Goal: Transaction & Acquisition: Purchase product/service

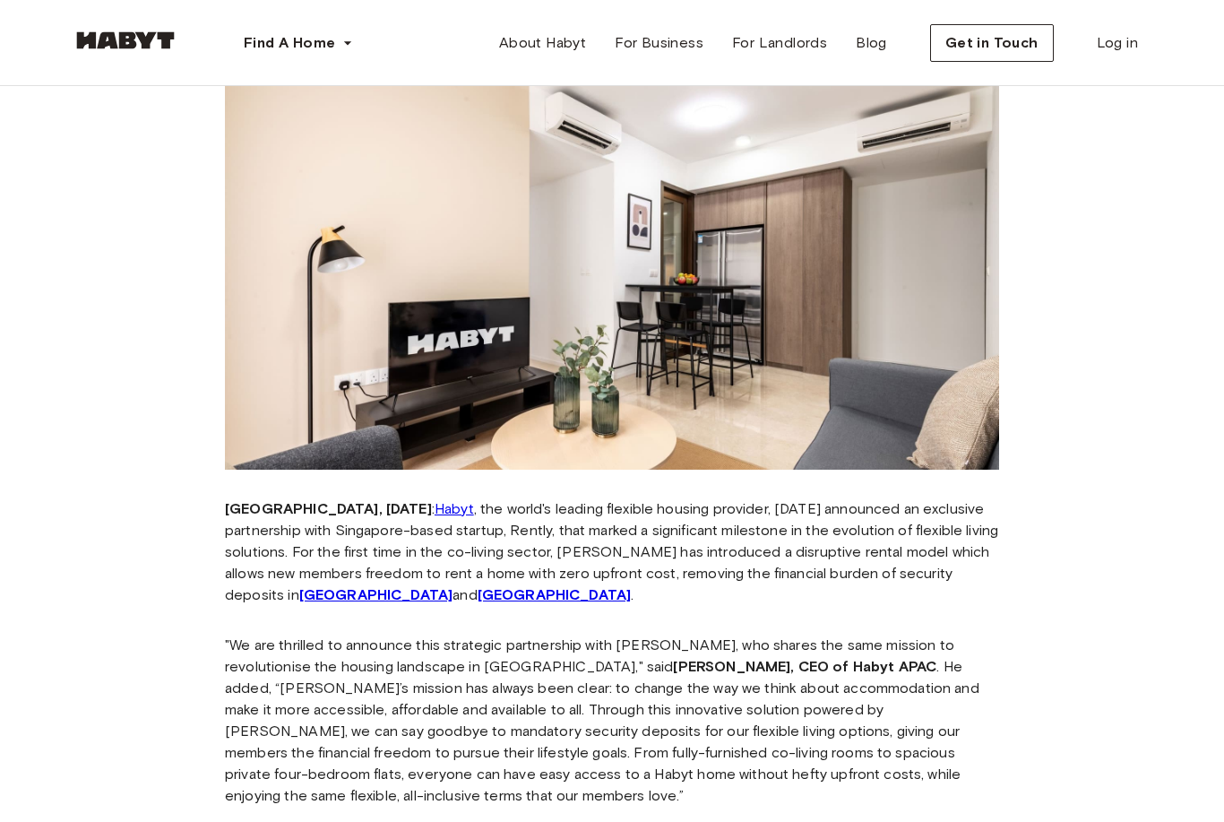
scroll to position [220, 0]
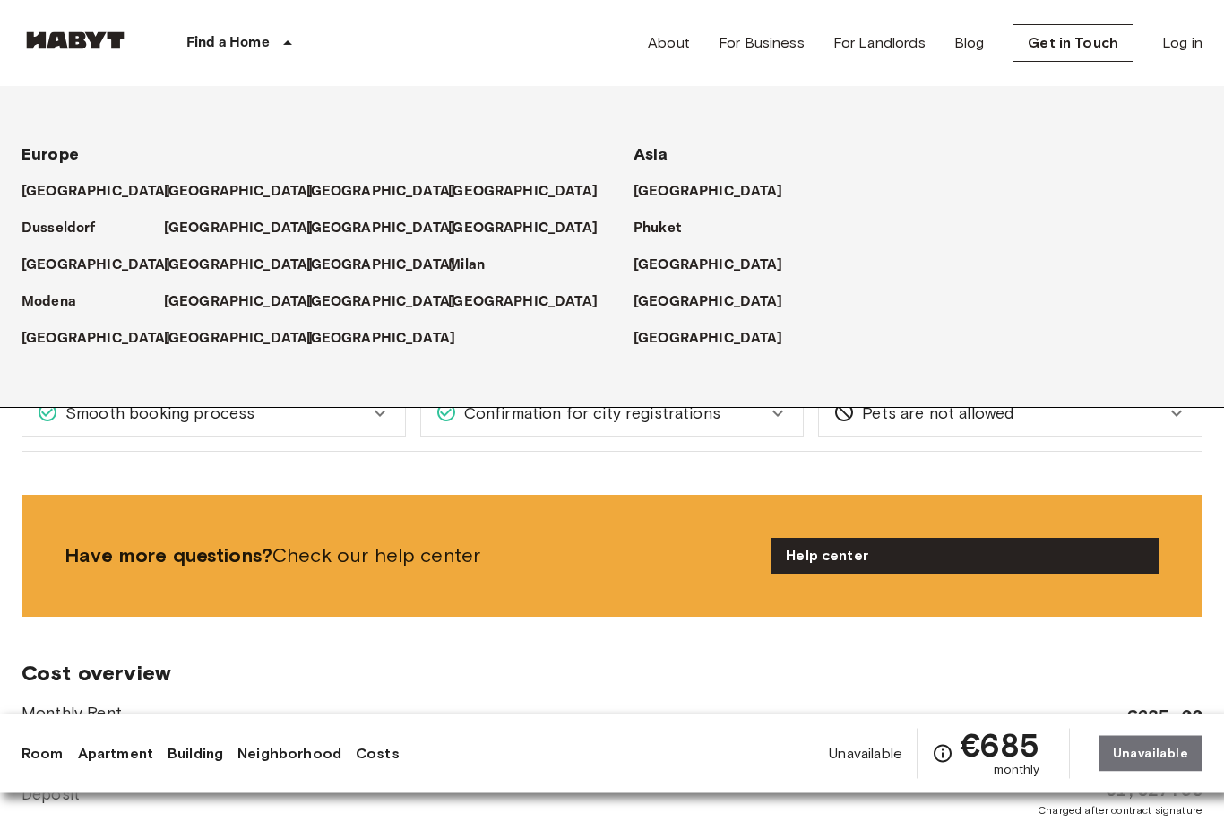
scroll to position [1349, 0]
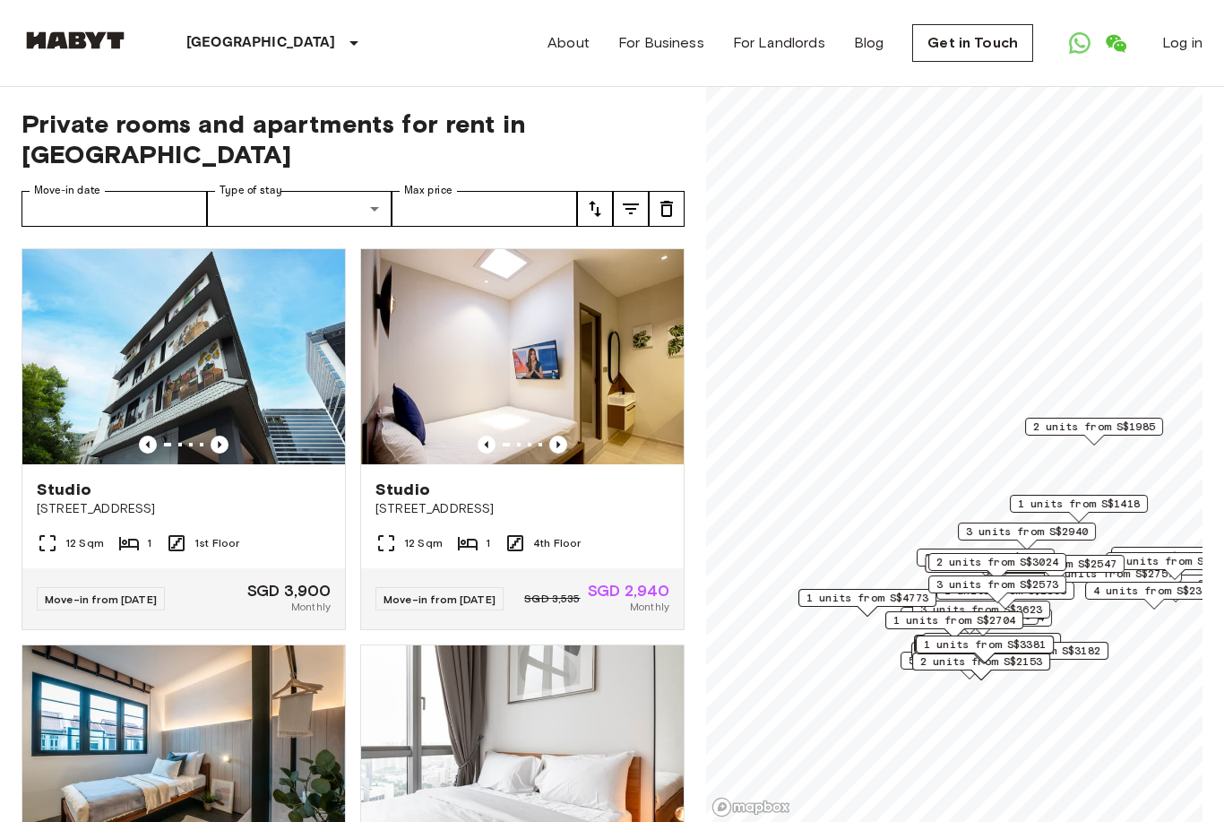
click at [1038, 498] on span "1 units from S$1418" at bounding box center [1079, 504] width 122 height 16
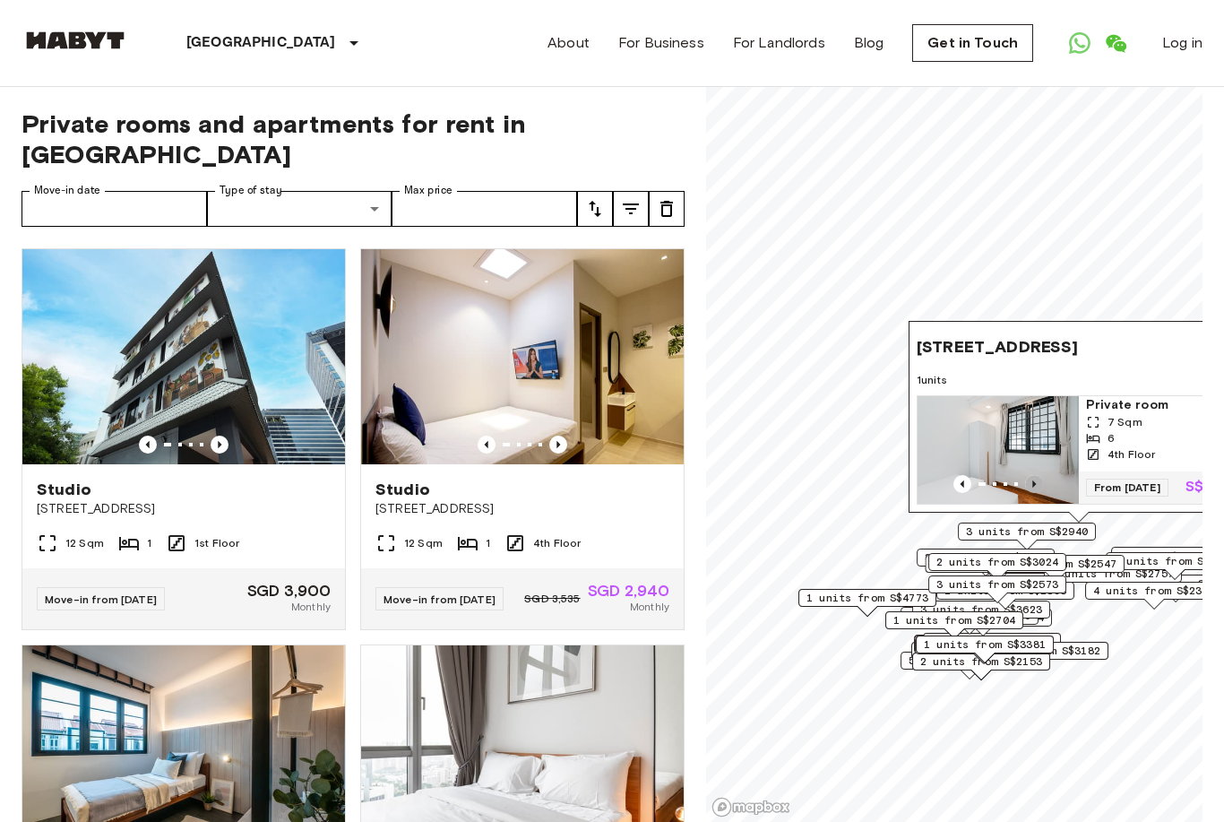
click at [1035, 475] on icon "Previous image" at bounding box center [1034, 484] width 18 height 18
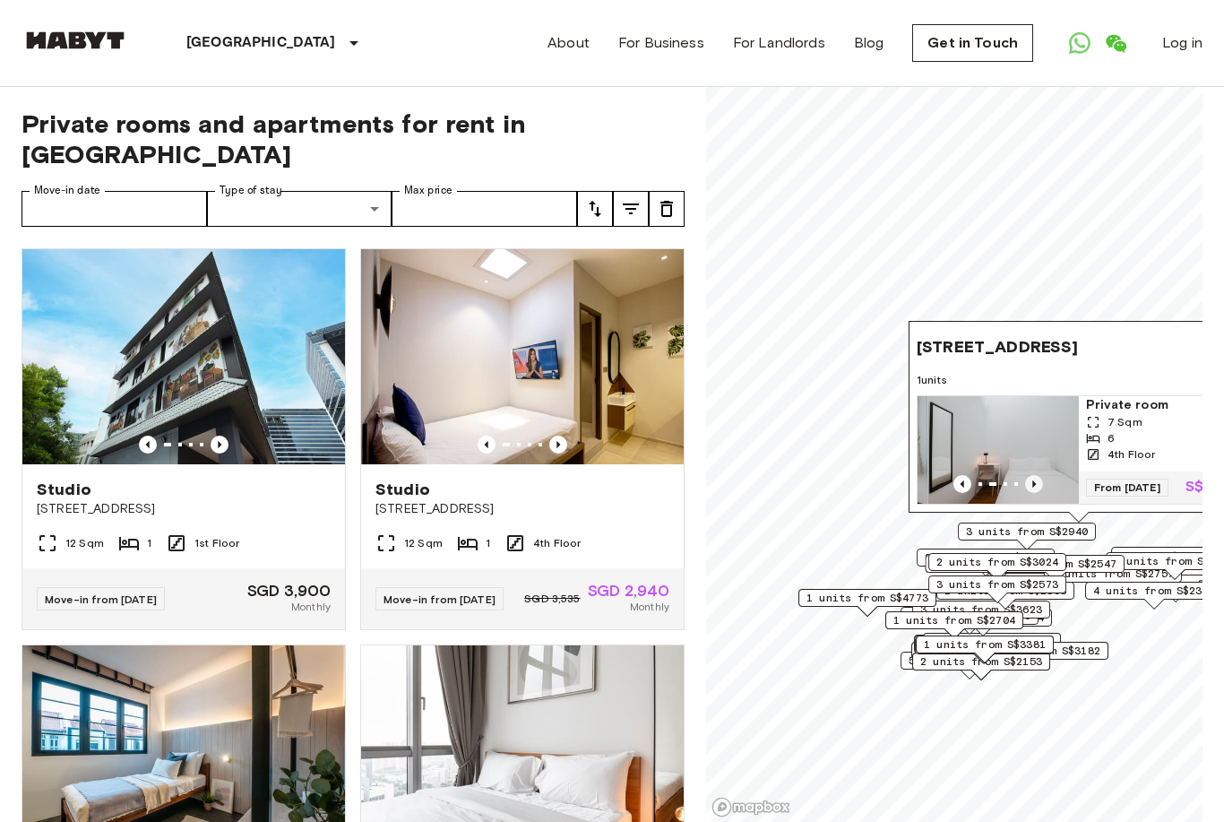
click at [1035, 475] on icon "Previous image" at bounding box center [1034, 484] width 18 height 18
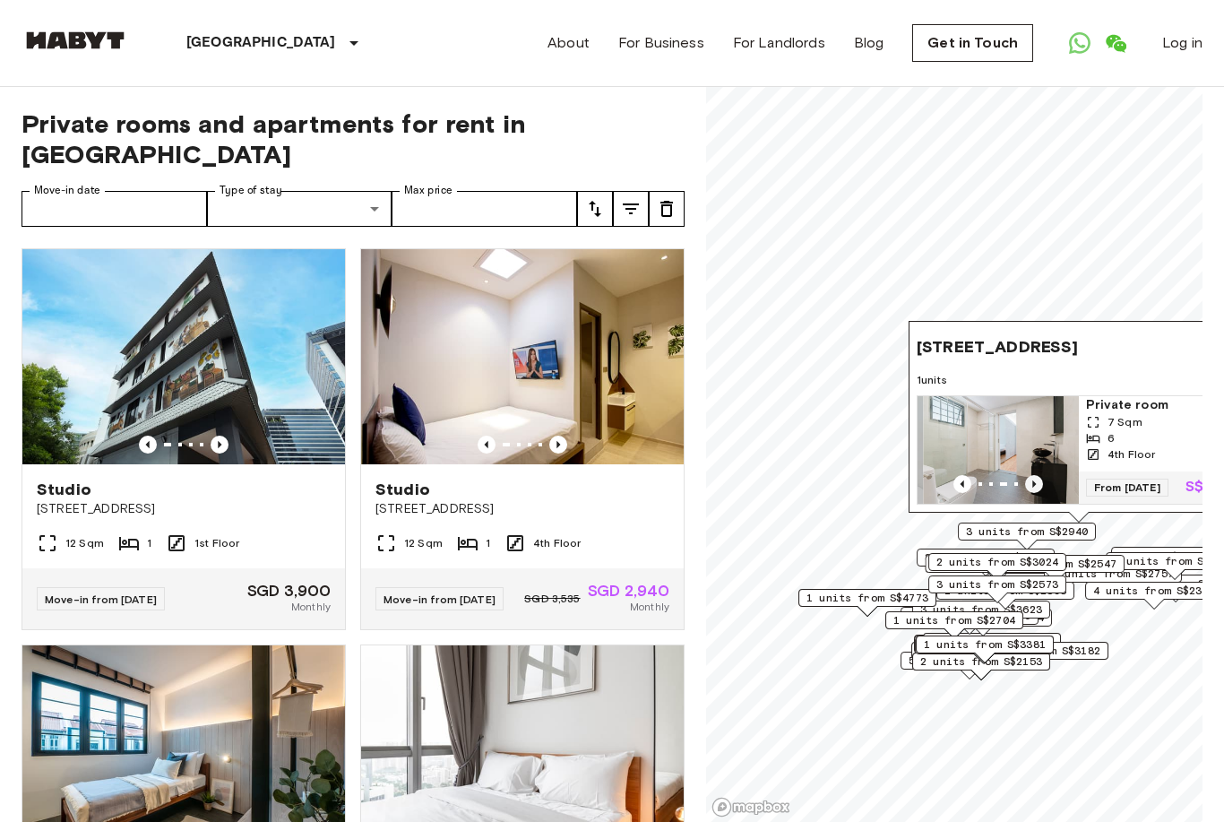
click at [1035, 480] on icon "Previous image" at bounding box center [1035, 483] width 4 height 7
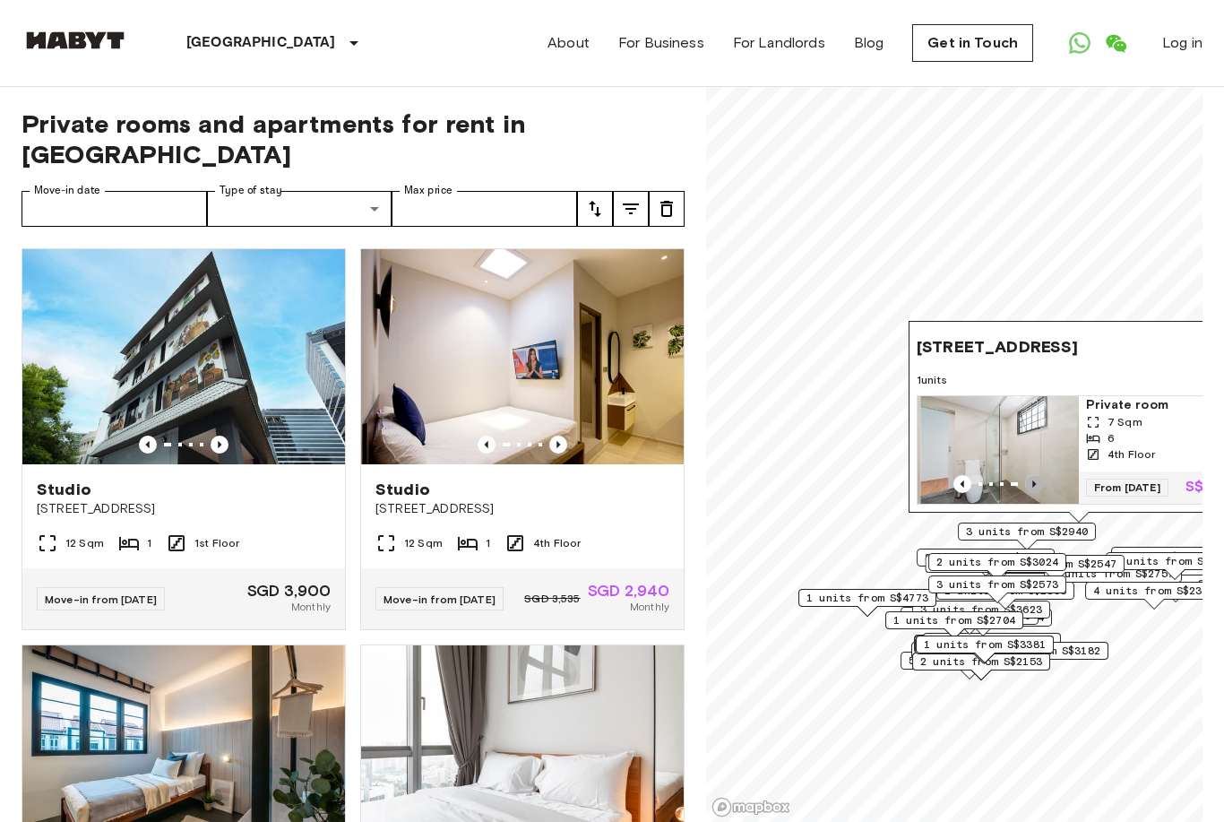
click at [1035, 480] on icon "Previous image" at bounding box center [1035, 483] width 4 height 7
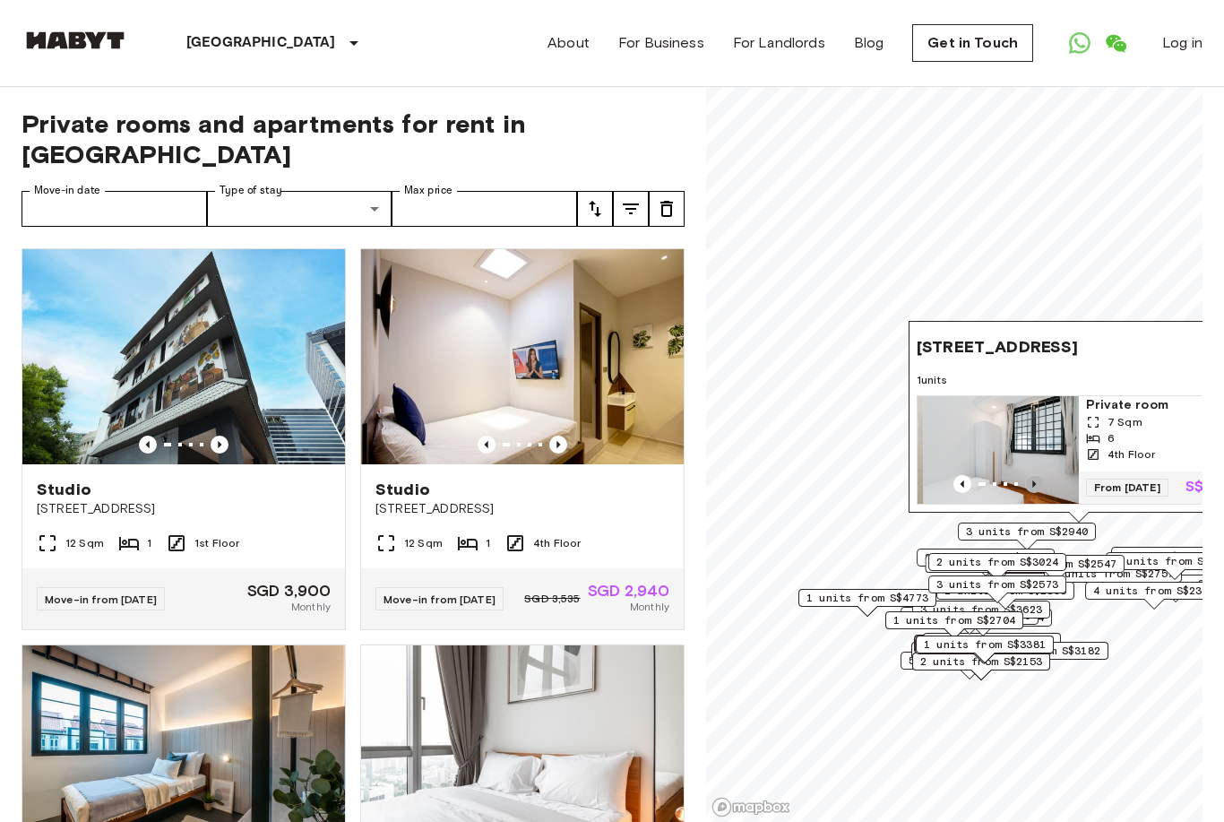
click at [1036, 480] on icon "Previous image" at bounding box center [1035, 483] width 4 height 7
